Goal: Task Accomplishment & Management: Use online tool/utility

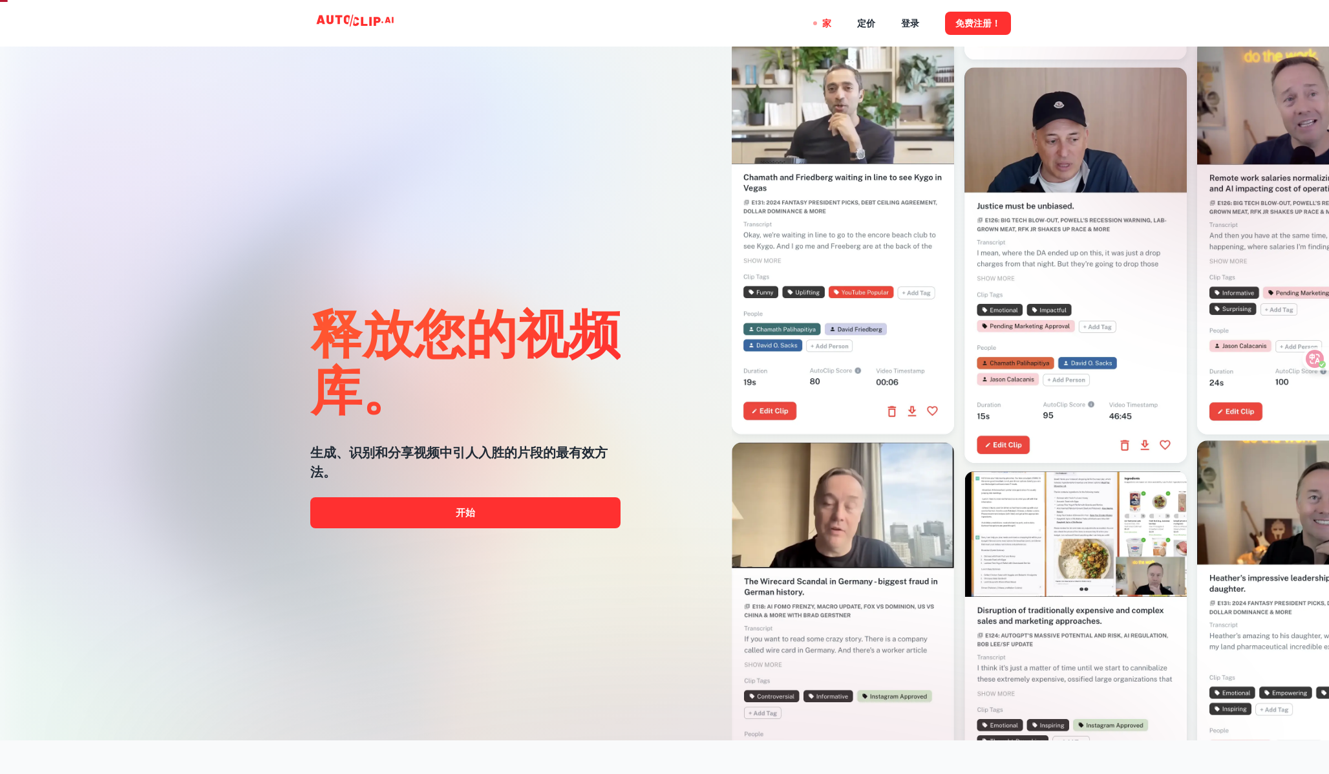
scroll to position [43, 0]
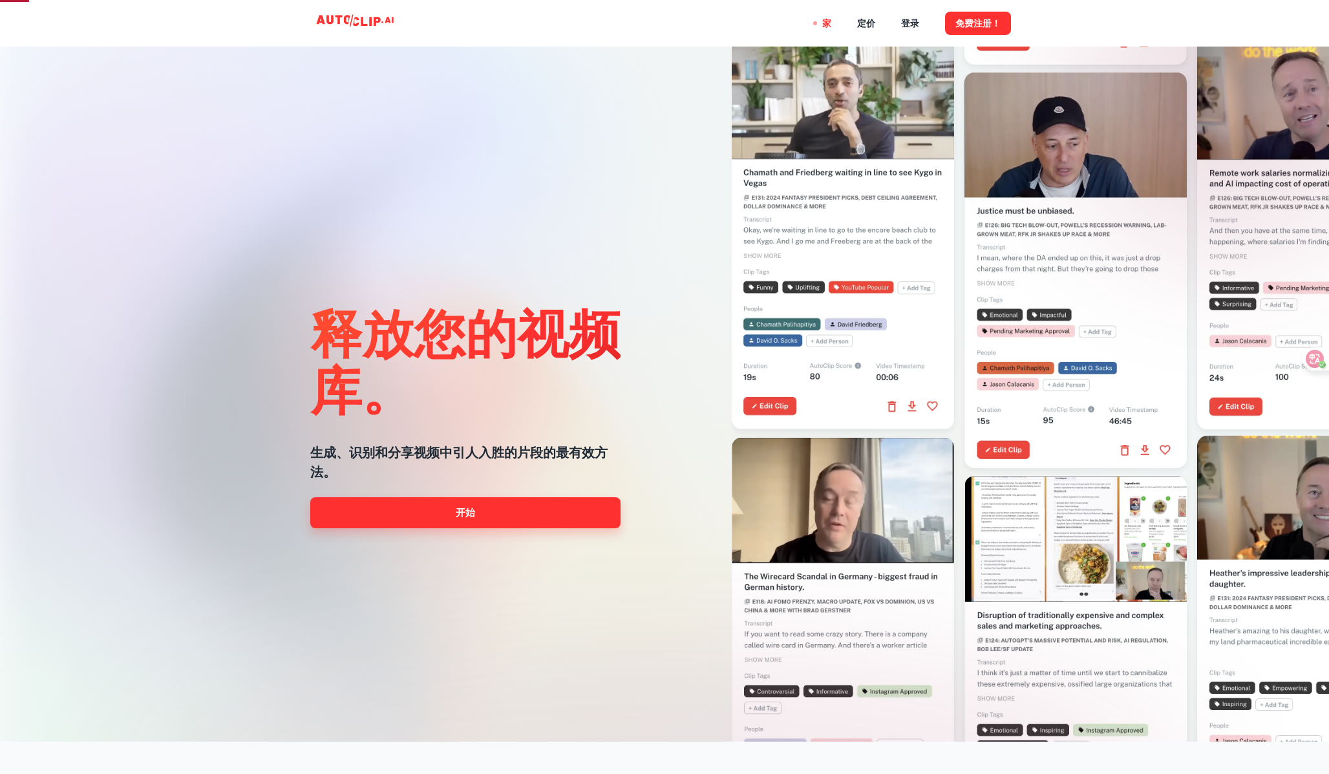
click at [555, 519] on link "开始" at bounding box center [465, 512] width 310 height 31
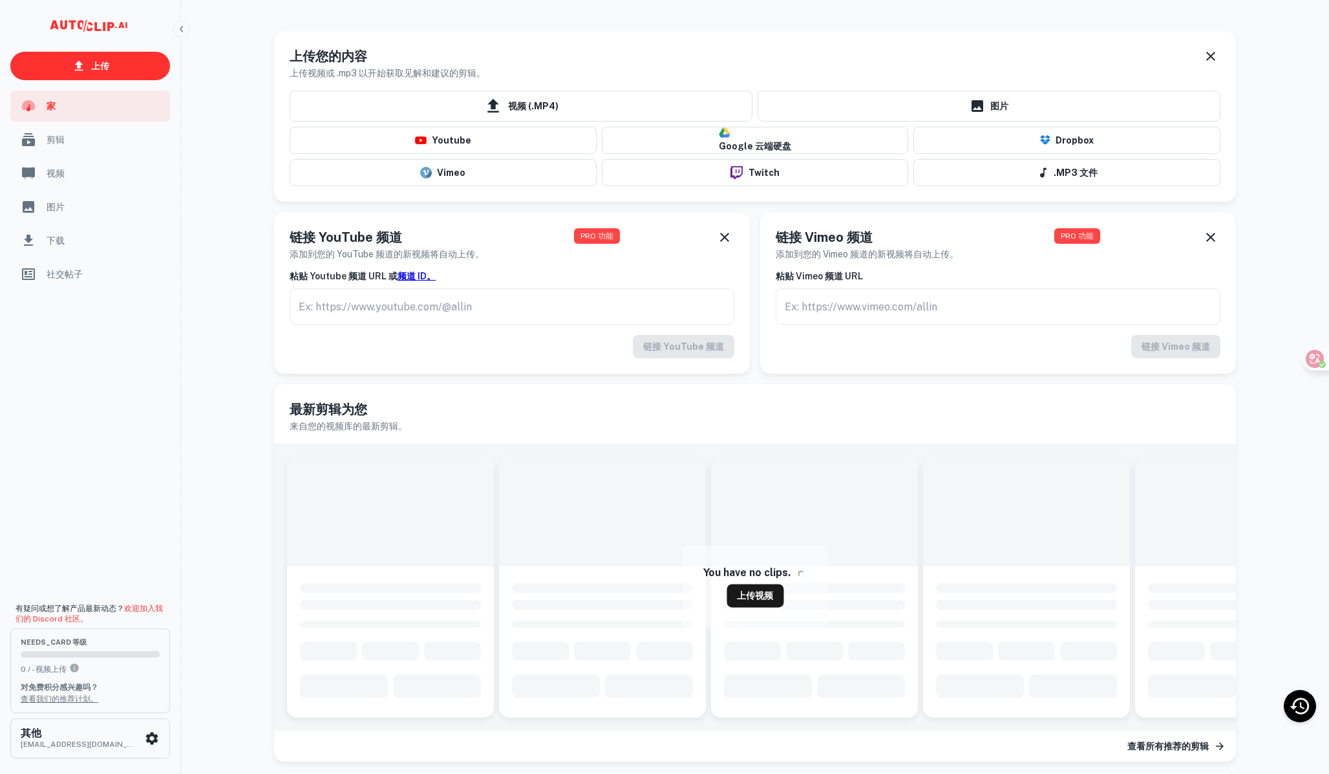
click at [67, 99] on span "家" at bounding box center [105, 106] width 116 height 14
